Goal: Task Accomplishment & Management: Use online tool/utility

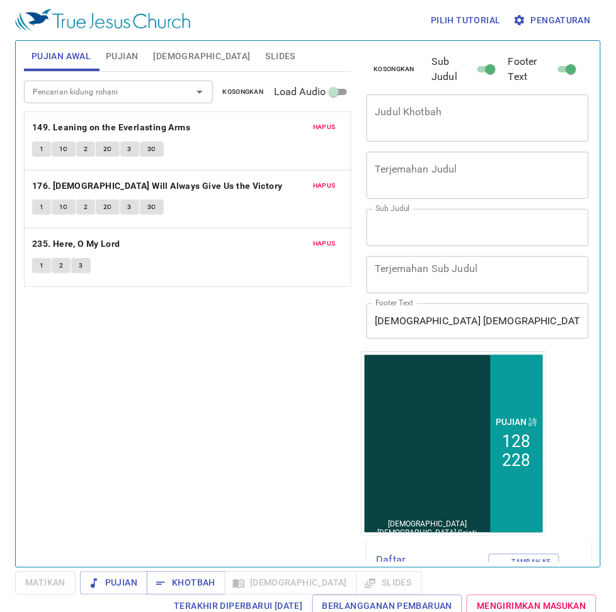
click at [266, 57] on span "Slides" at bounding box center [281, 56] width 30 height 16
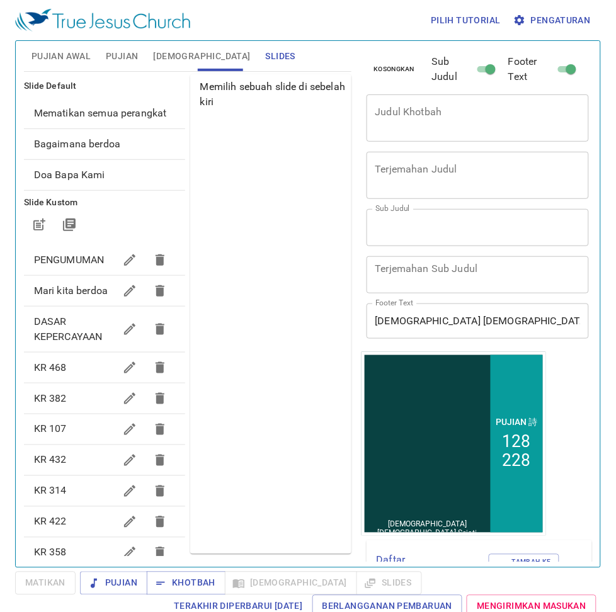
click at [162, 120] on span "Mematikan semua perangkat" at bounding box center [104, 113] width 141 height 15
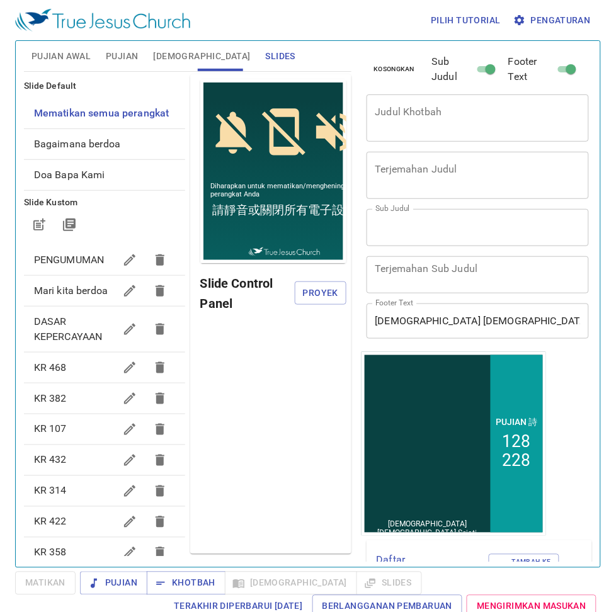
click at [532, 13] on span "Pengaturan" at bounding box center [553, 21] width 75 height 16
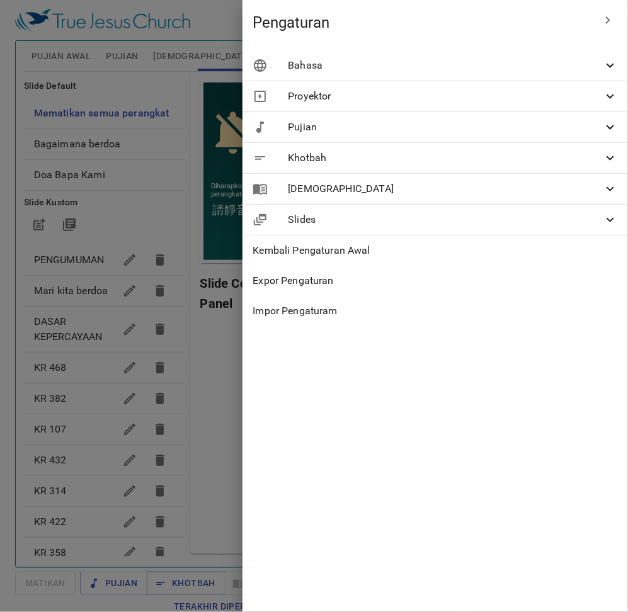
click at [491, 45] on ul "Bahasa Bahasa di Proyektor Dua Bahasa Pertama Bahasa Indonesia id Kedua 繁體中文 zh…" at bounding box center [434, 188] width 385 height 286
click at [491, 57] on div "Bahasa" at bounding box center [434, 65] width 385 height 30
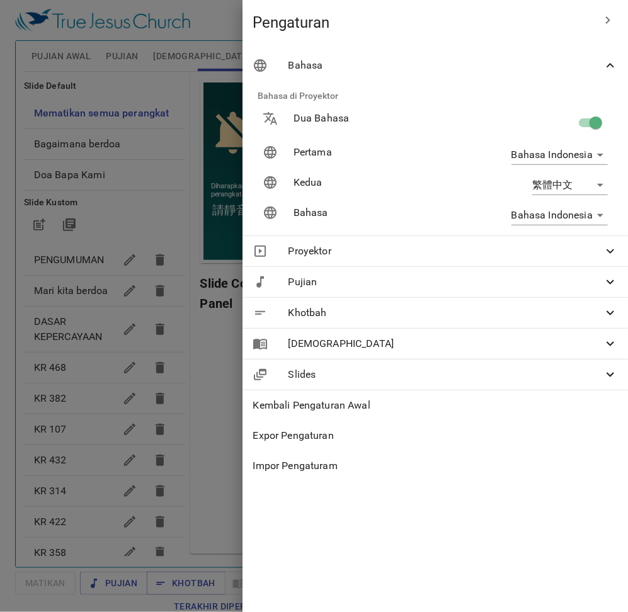
click at [582, 121] on input "checkbox" at bounding box center [596, 125] width 72 height 24
checkbox input "false"
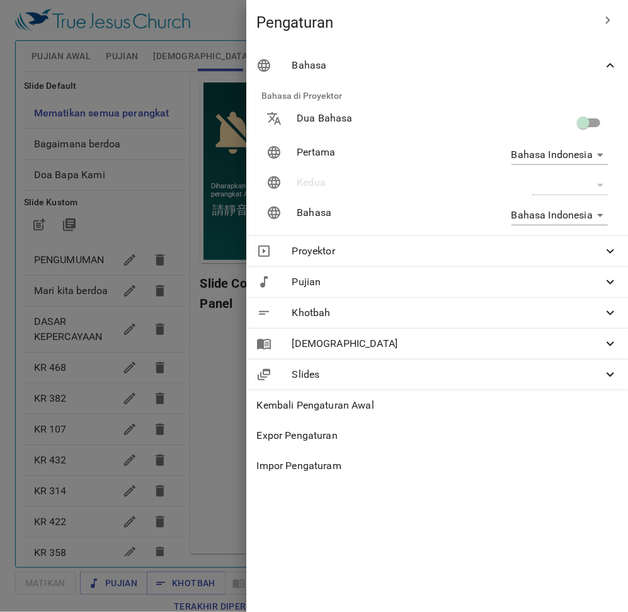
click at [256, 128] on div "Dua Bahasa" at bounding box center [437, 123] width 392 height 44
click at [241, 142] on div at bounding box center [314, 306] width 628 height 612
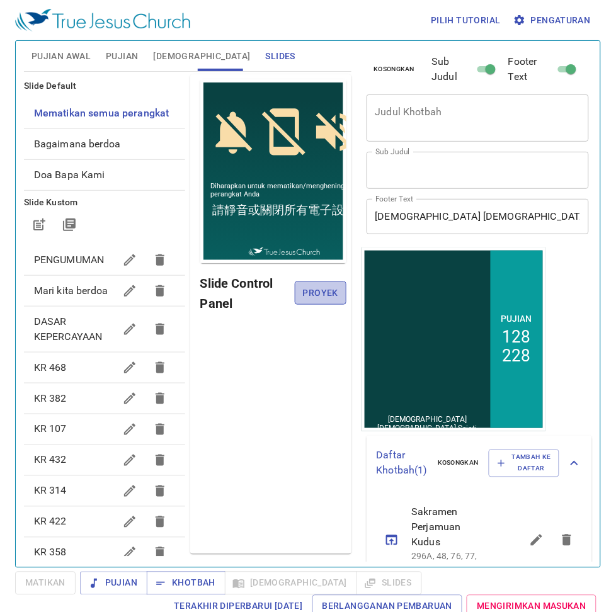
click at [334, 290] on span "Proyek" at bounding box center [320, 293] width 31 height 16
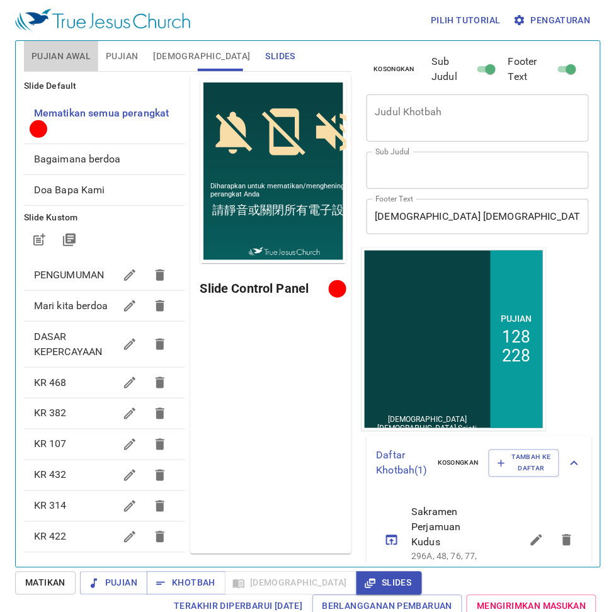
click at [71, 46] on button "Pujian Awal" at bounding box center [61, 56] width 74 height 30
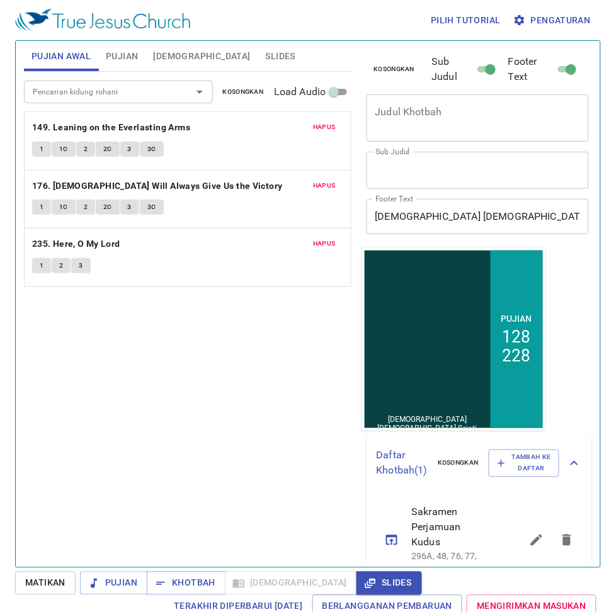
click at [266, 55] on span "Slides" at bounding box center [281, 56] width 30 height 16
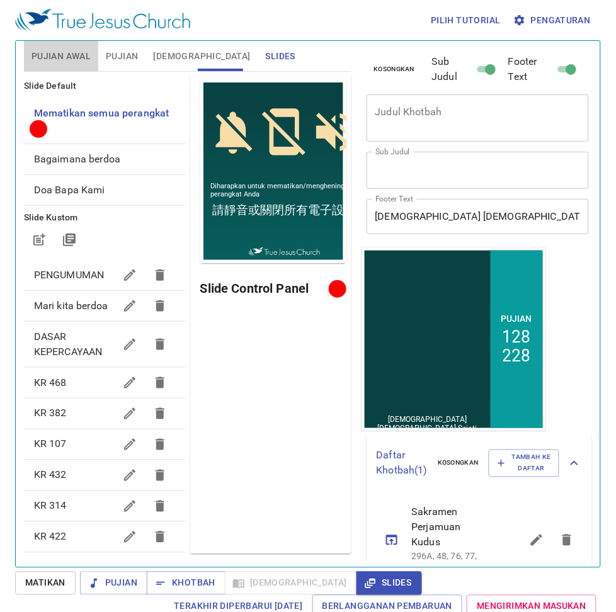
click at [65, 57] on span "Pujian Awal" at bounding box center [60, 56] width 59 height 16
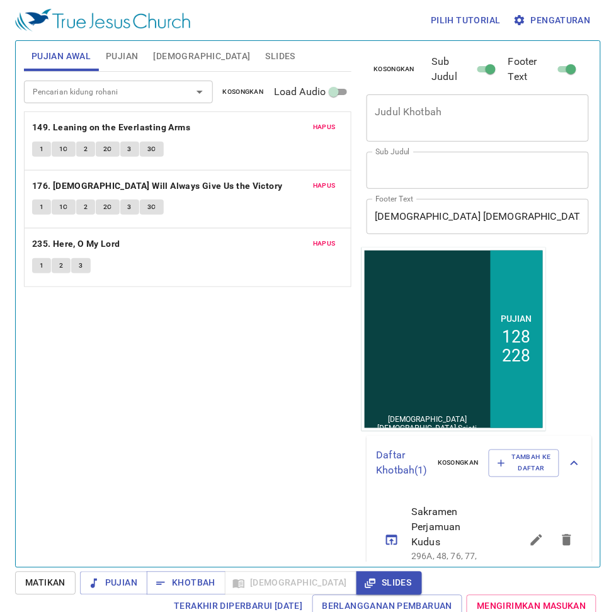
click at [258, 91] on span "Kosongkan" at bounding box center [243, 91] width 41 height 11
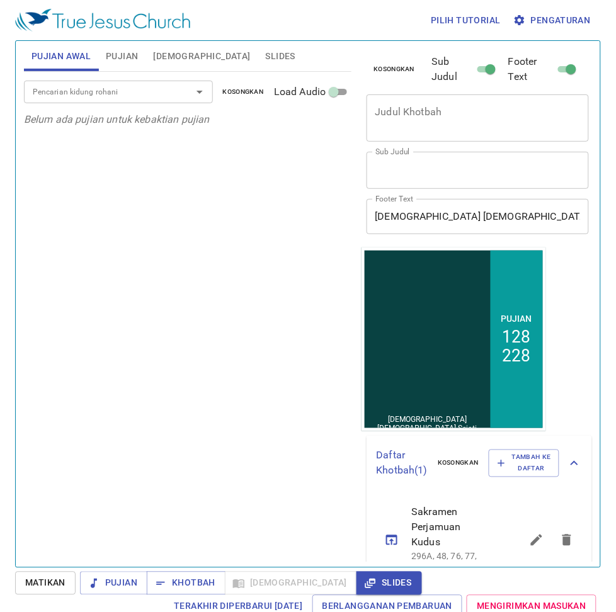
click at [425, 133] on div "x Judul Khotbah" at bounding box center [477, 117] width 223 height 47
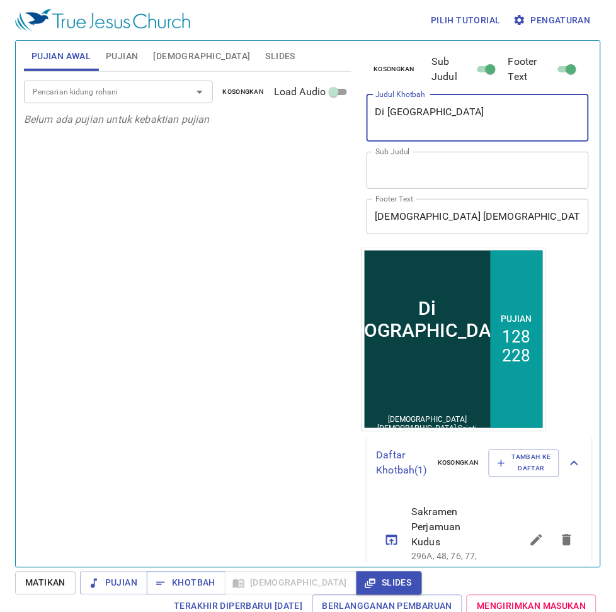
type textarea "Di [GEOGRAPHIC_DATA]"
click at [120, 48] on span "Pujian" at bounding box center [122, 56] width 32 height 16
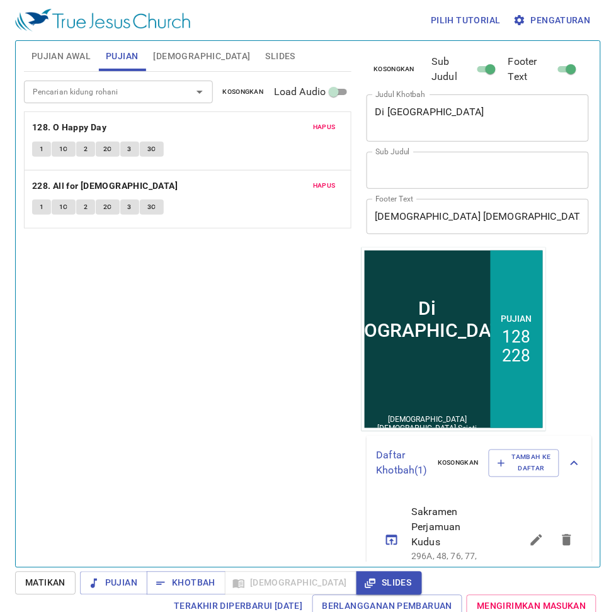
click at [109, 84] on input "Pencarian kidung rohani" at bounding box center [100, 91] width 144 height 14
click at [261, 92] on span "Kosongkan" at bounding box center [243, 91] width 41 height 11
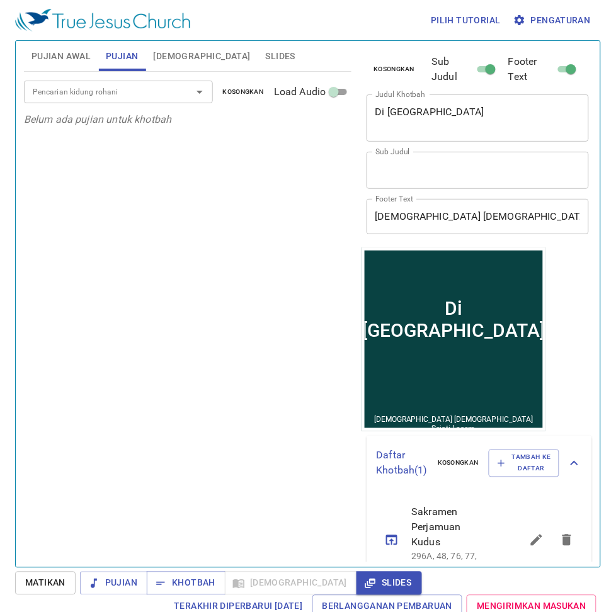
click at [159, 96] on input "Pencarian kidung rohani" at bounding box center [100, 91] width 144 height 14
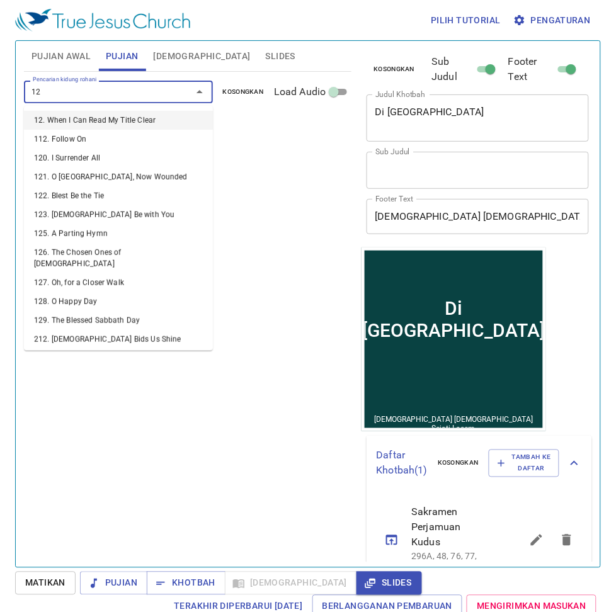
type input "129"
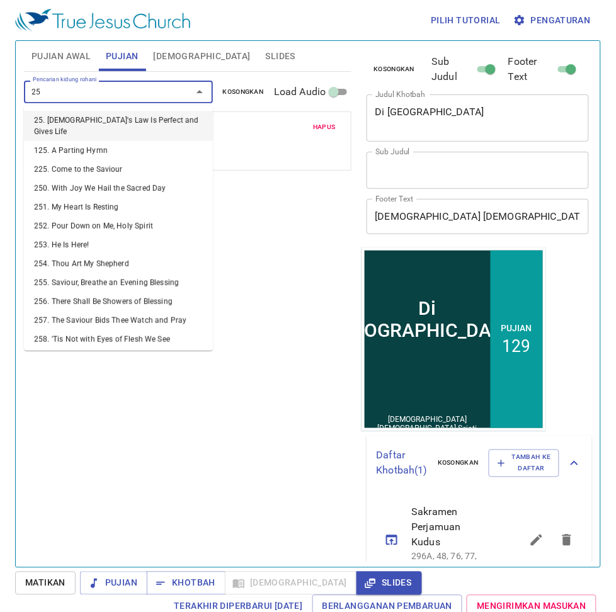
type input "259"
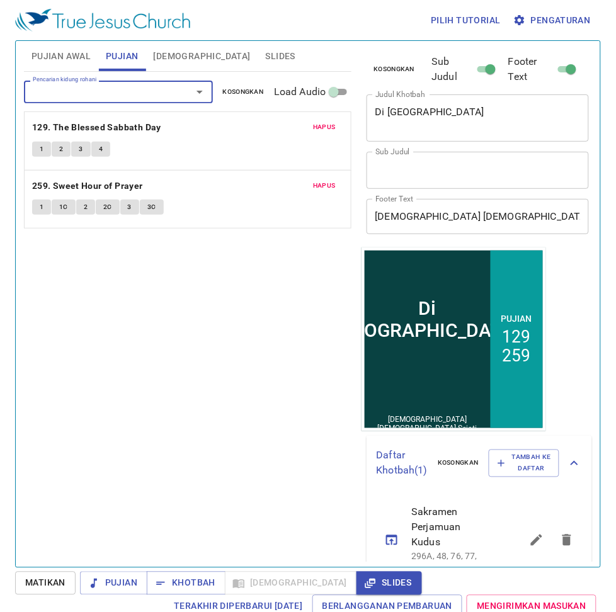
click at [54, 52] on span "Pujian Awal" at bounding box center [60, 56] width 59 height 16
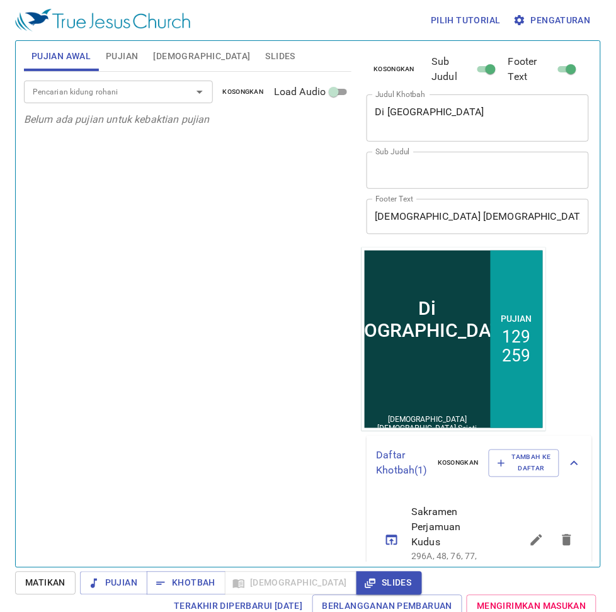
click at [85, 89] on input "Pencarian kidung rohani" at bounding box center [100, 91] width 144 height 14
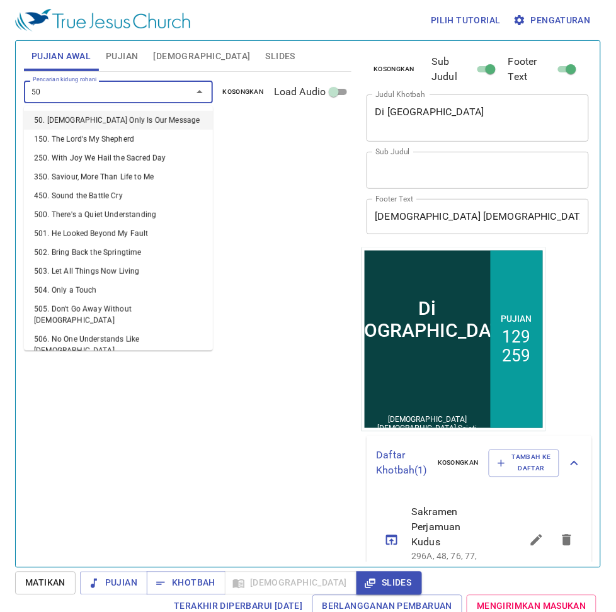
type input "504"
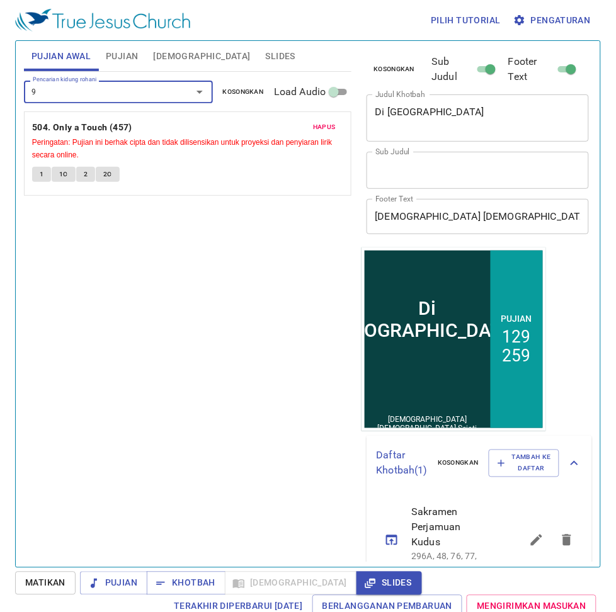
type input "98"
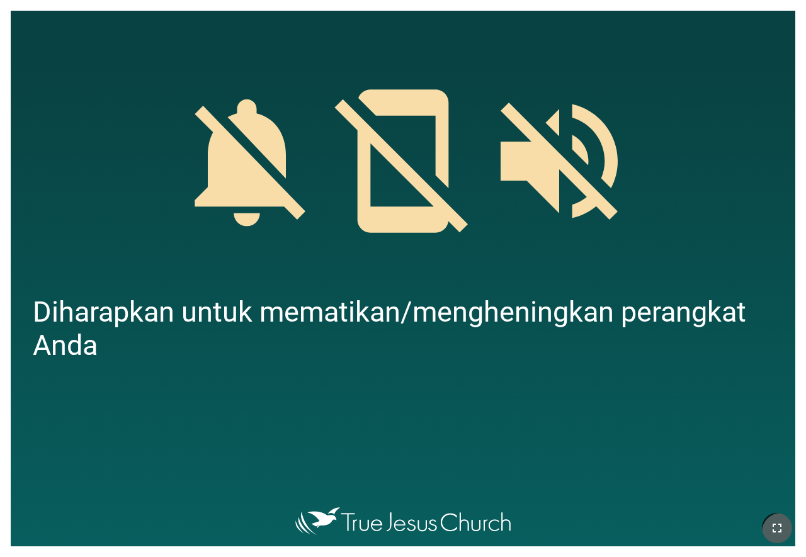
click at [762, 526] on button "button" at bounding box center [777, 528] width 30 height 30
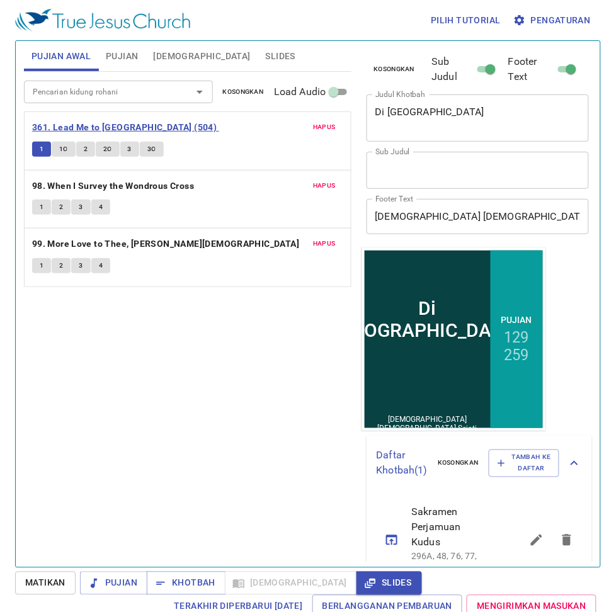
click at [111, 123] on b "361. Lead Me to [GEOGRAPHIC_DATA] (504)" at bounding box center [124, 128] width 185 height 16
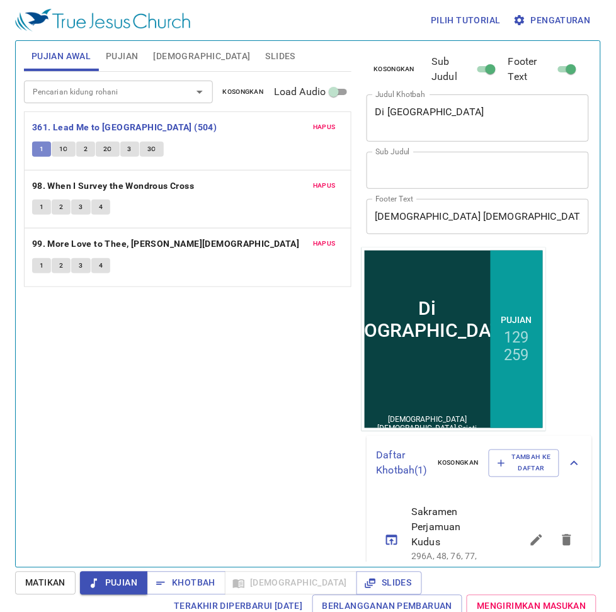
click at [43, 145] on span "1" at bounding box center [42, 149] width 4 height 11
click at [42, 142] on button "1" at bounding box center [41, 149] width 19 height 15
click at [60, 144] on span "1C" at bounding box center [63, 149] width 9 height 11
click at [46, 142] on button "1" at bounding box center [41, 149] width 19 height 15
click at [63, 151] on span "1C" at bounding box center [63, 149] width 9 height 11
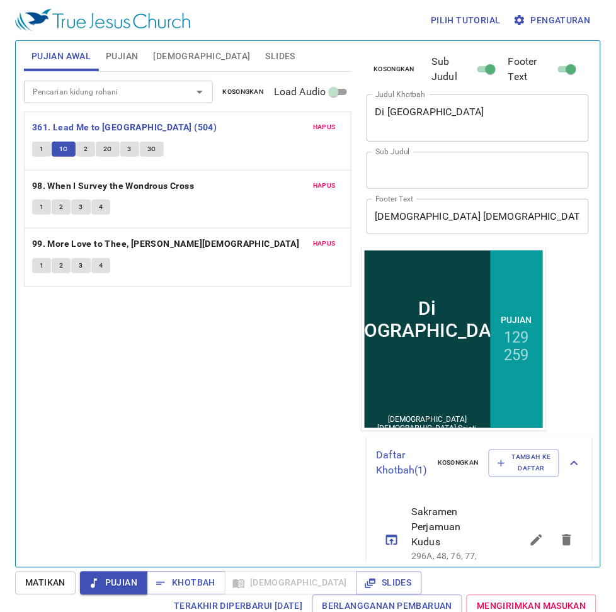
click at [85, 145] on span "2" at bounding box center [86, 149] width 4 height 11
click at [130, 149] on span "3" at bounding box center [130, 149] width 4 height 11
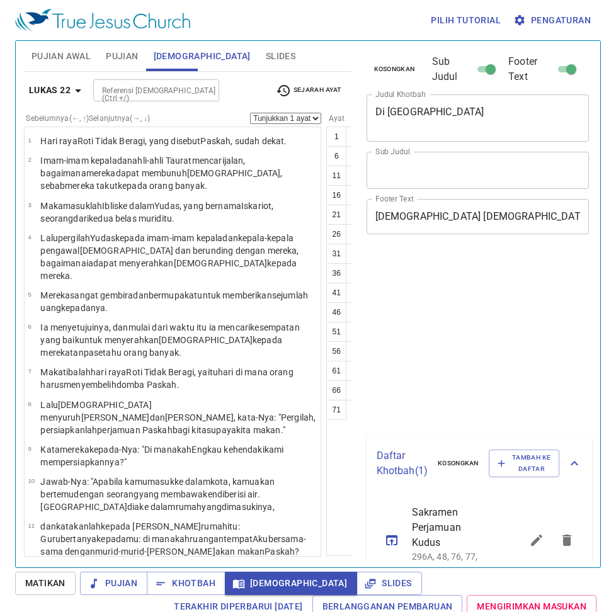
select select "39"
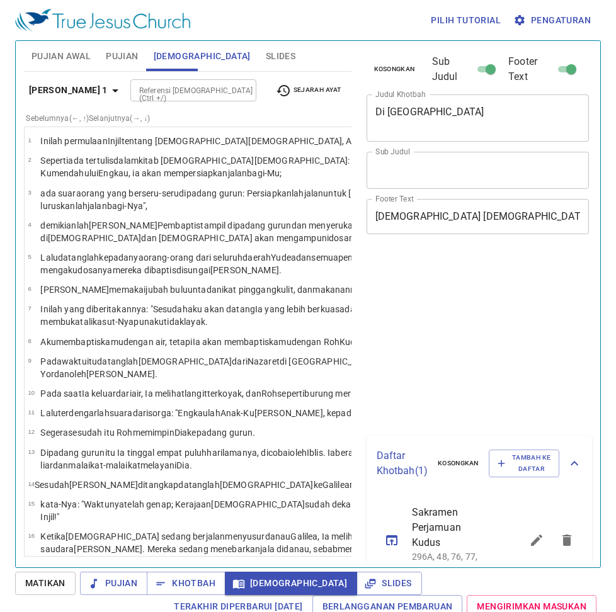
select select "35"
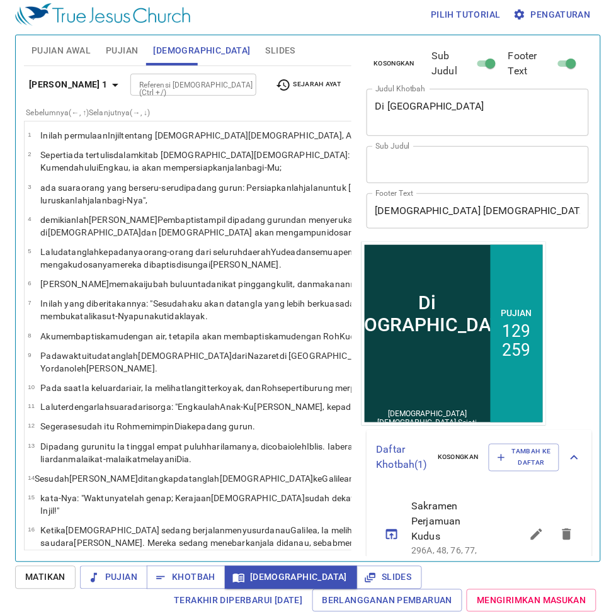
scroll to position [1401, 0]
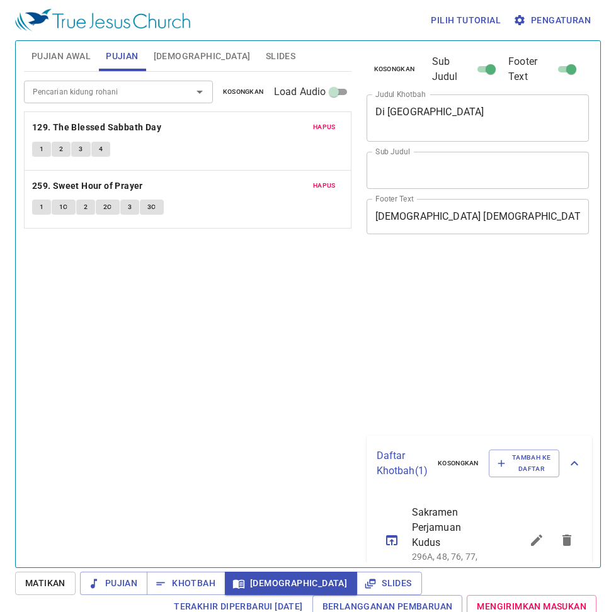
scroll to position [6, 0]
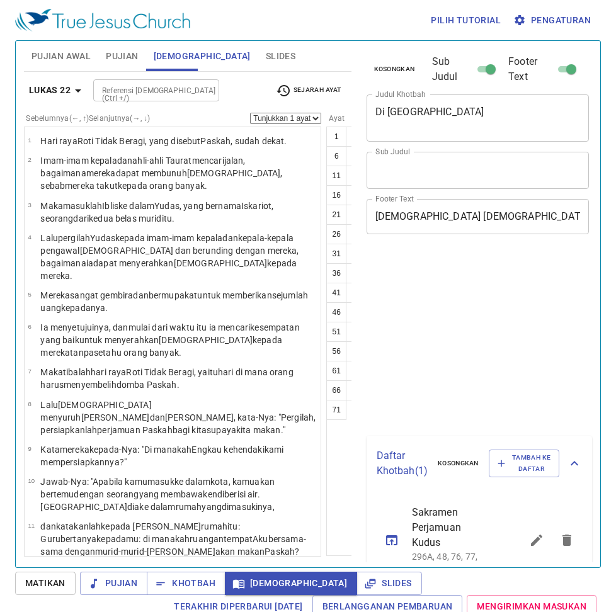
select select "45"
select select "31"
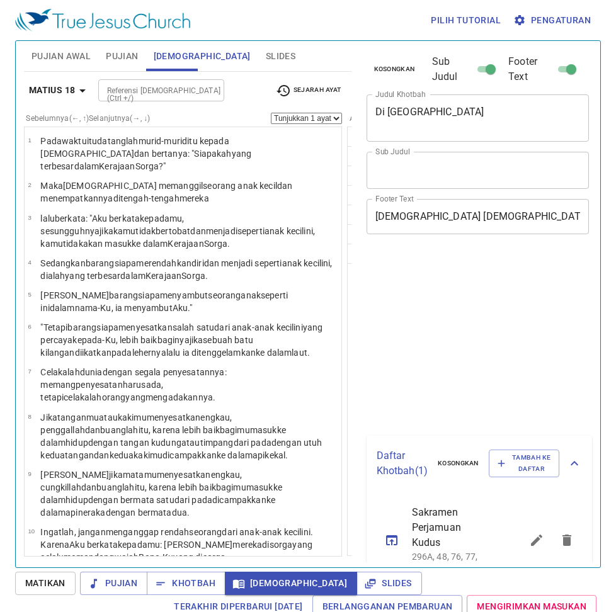
select select "19"
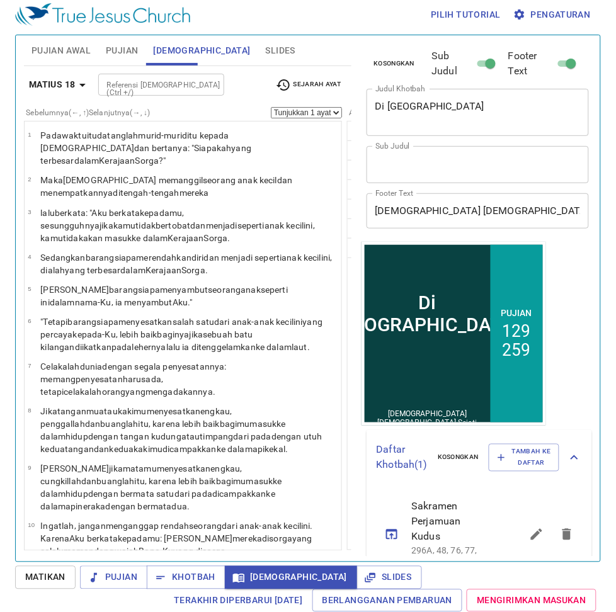
scroll to position [828, 0]
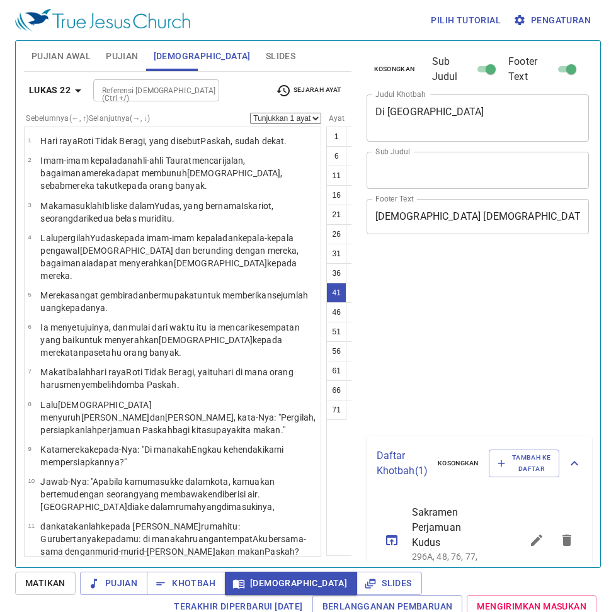
select select "41"
select select "42"
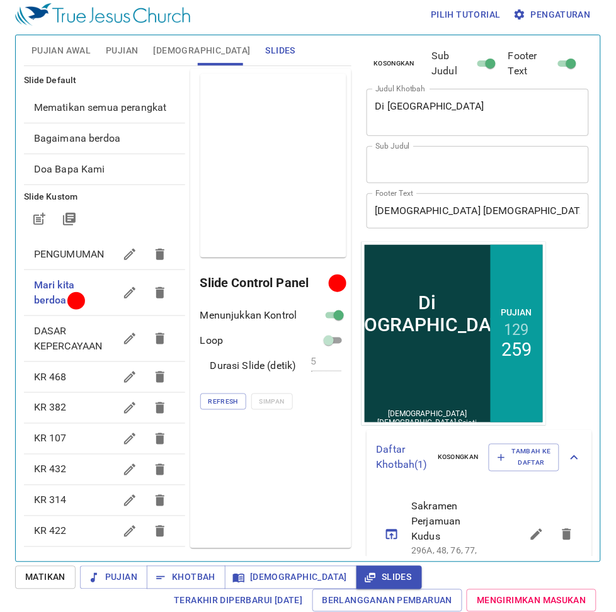
scroll to position [6, 0]
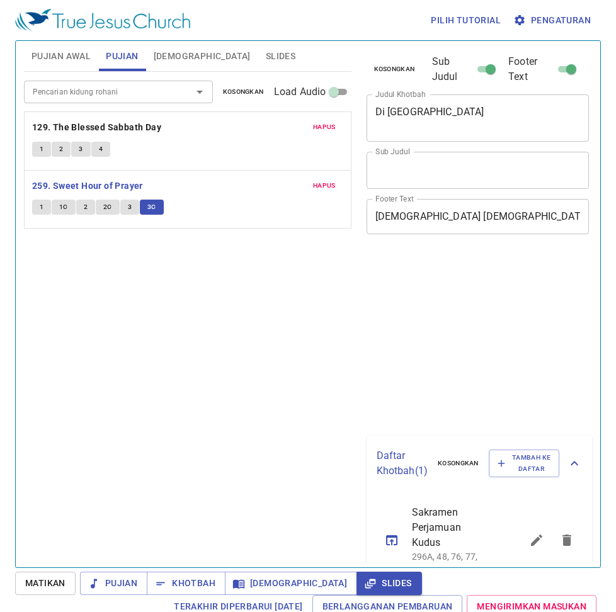
scroll to position [6, 0]
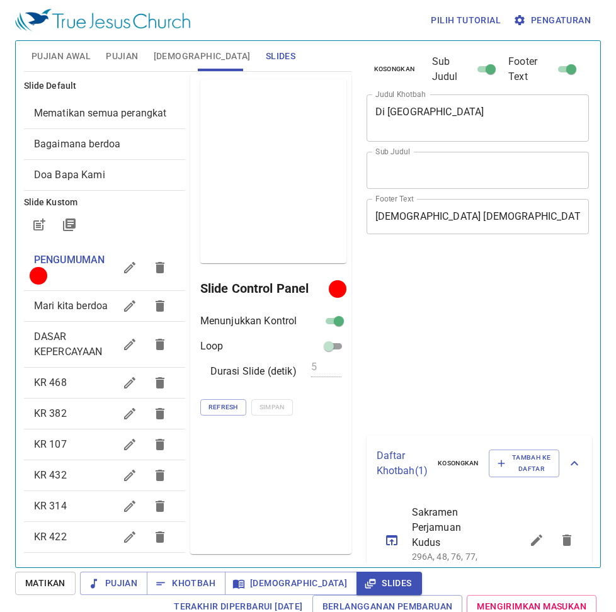
scroll to position [6, 0]
